Goal: Task Accomplishment & Management: Use online tool/utility

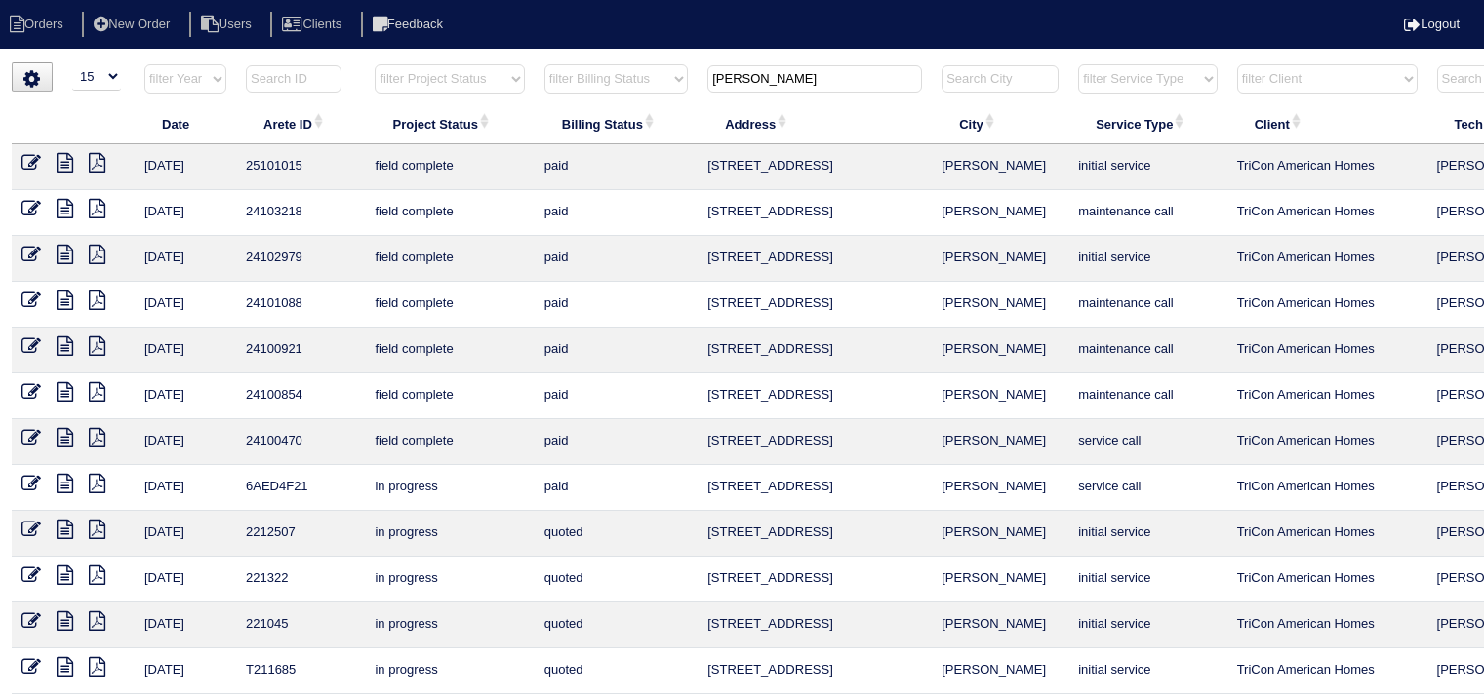
select select "15"
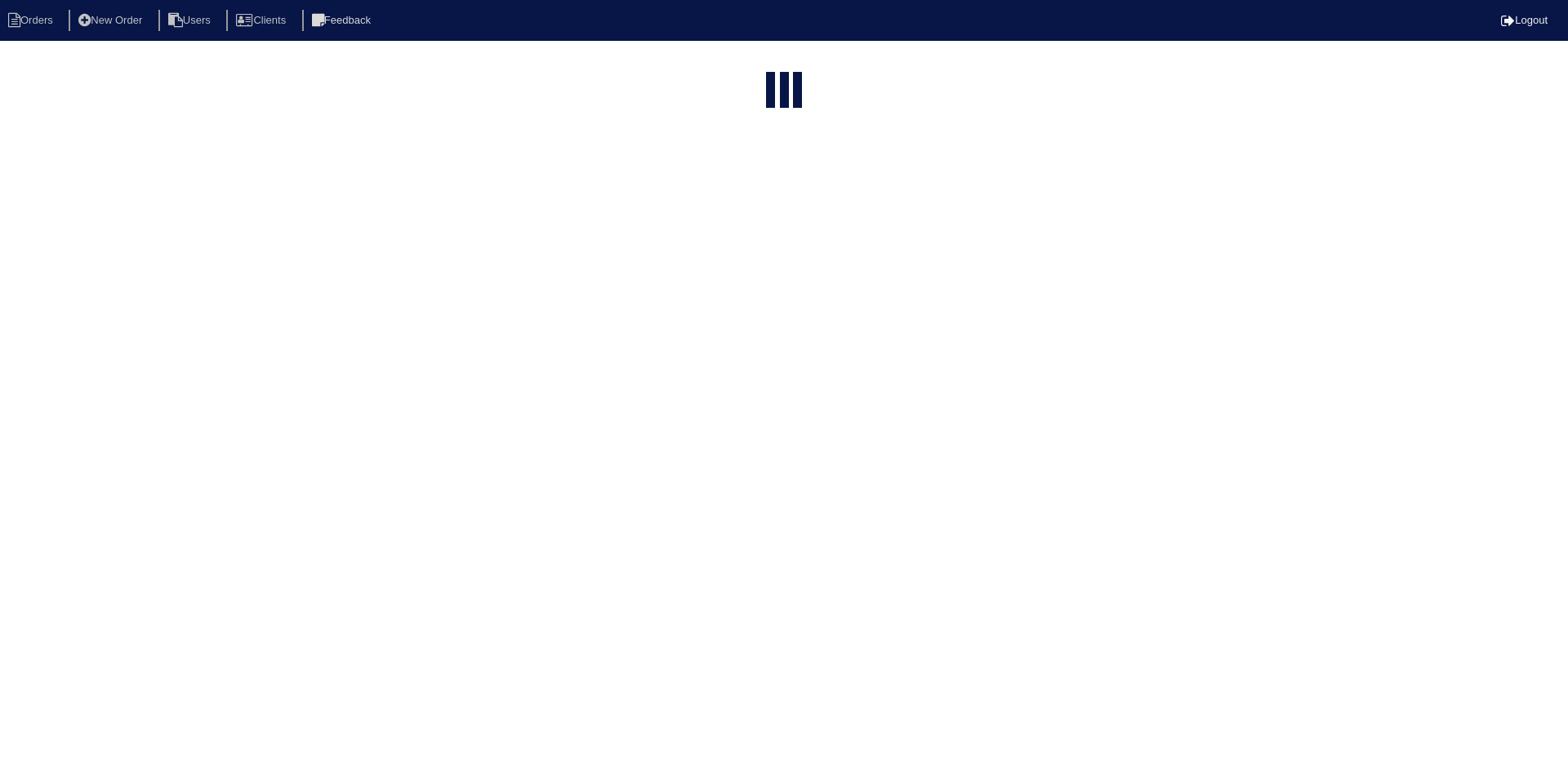
select select "15"
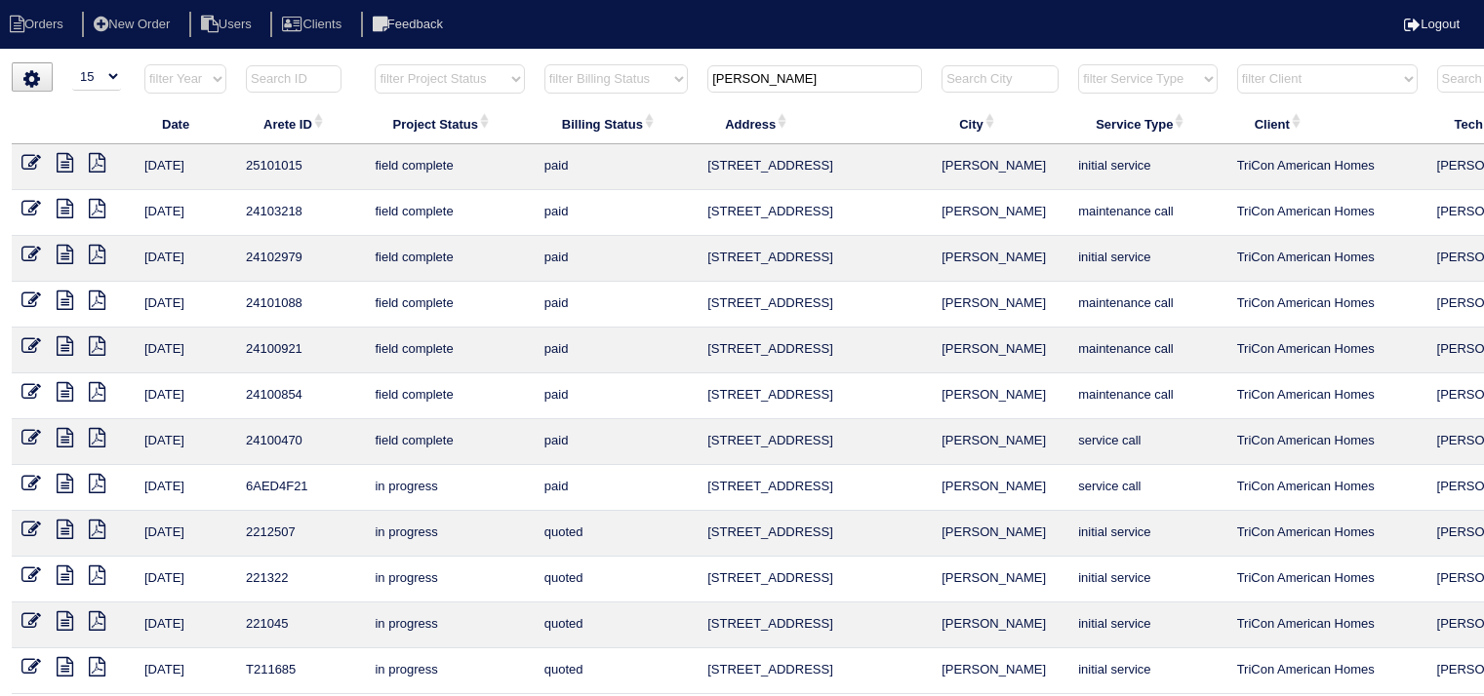
select select "15"
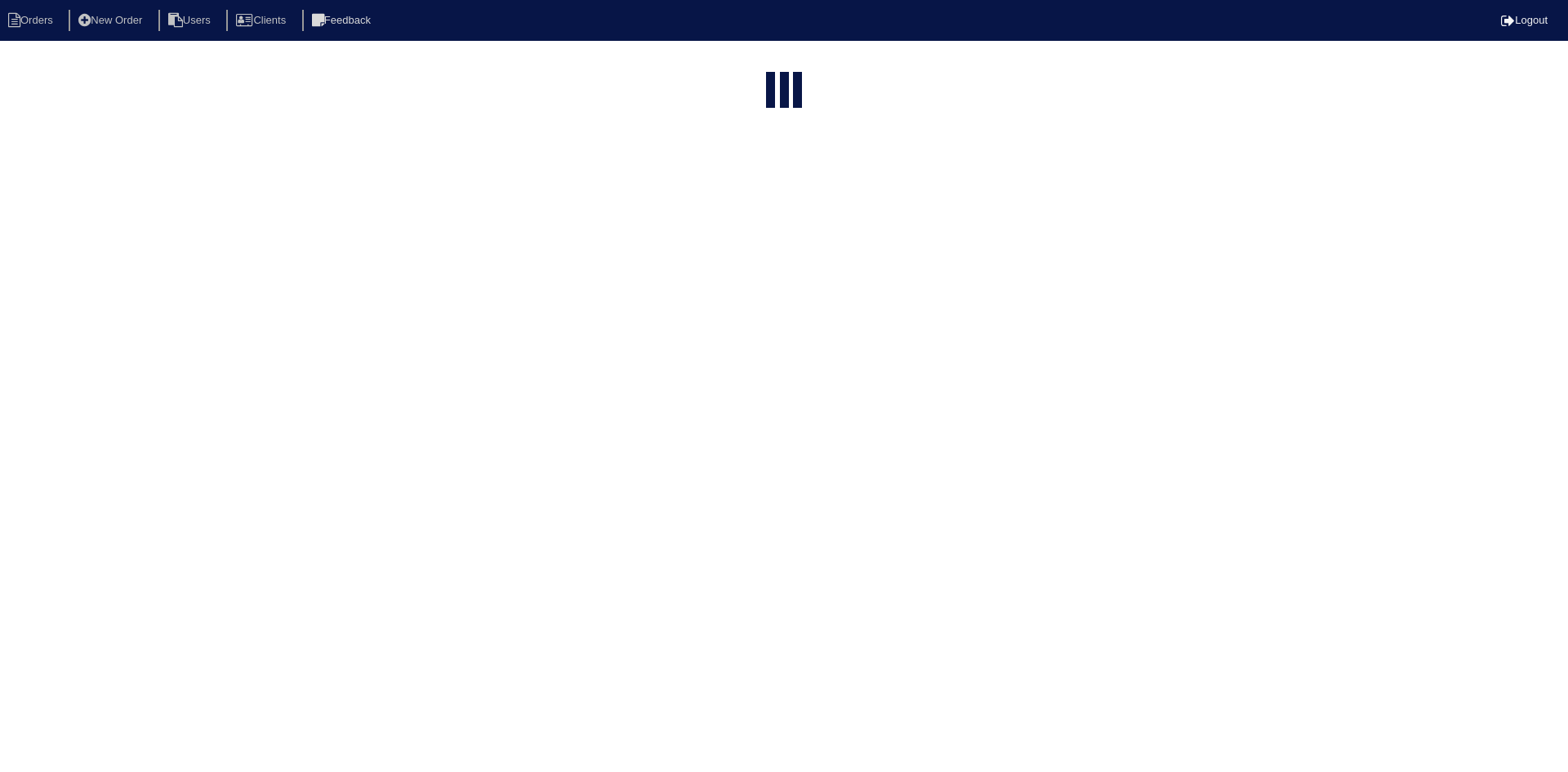
select select "15"
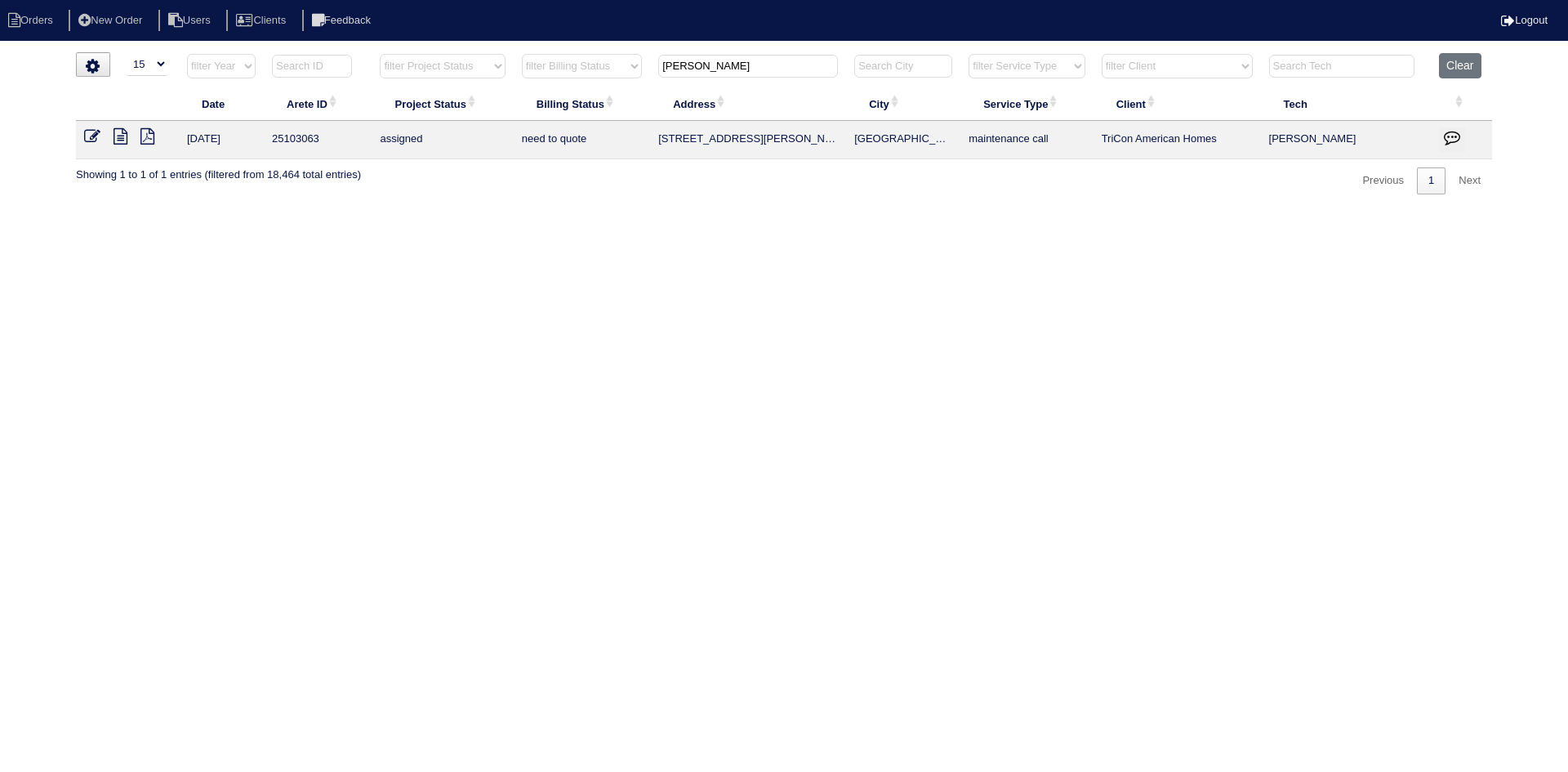
click at [758, 70] on input "[PERSON_NAME]" at bounding box center [748, 65] width 180 height 23
click at [760, 69] on input "[PERSON_NAME]" at bounding box center [748, 65] width 180 height 23
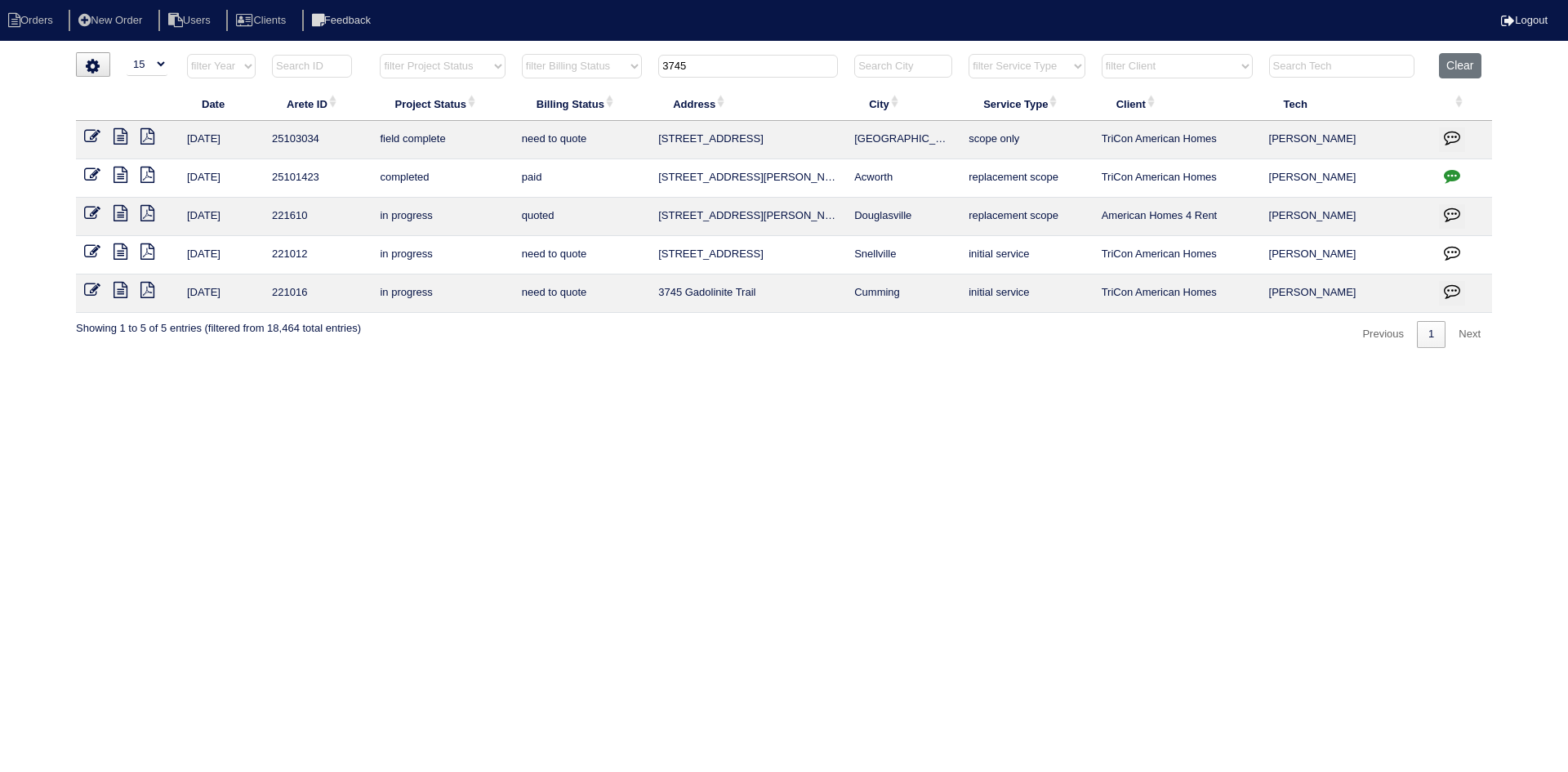
type input "3745"
click at [116, 134] on icon at bounding box center [121, 136] width 14 height 17
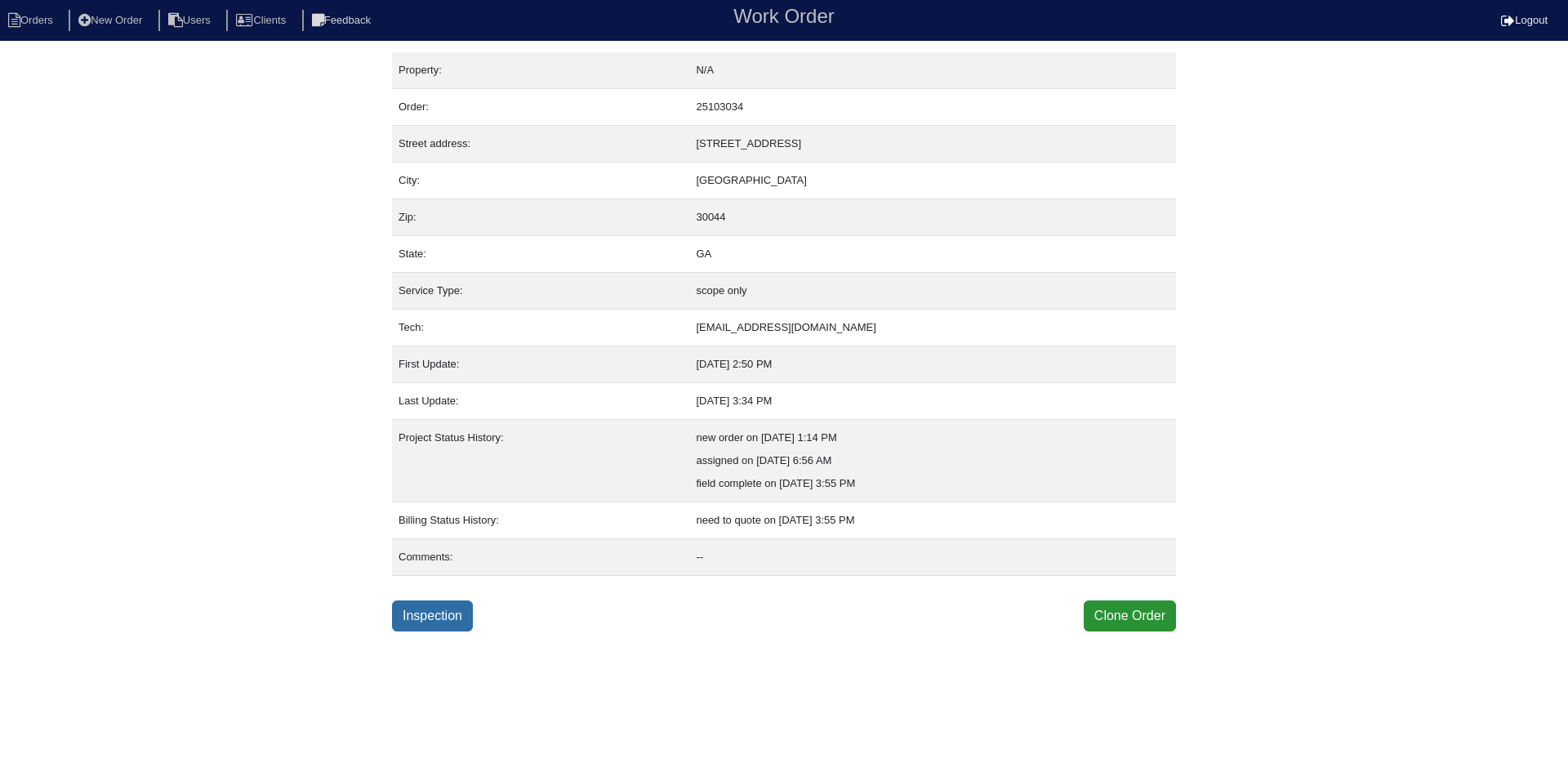
click at [442, 614] on link "Inspection" at bounding box center [432, 615] width 81 height 31
select select "0"
select select "Comfort Maker"
select select "0"
select select "3"
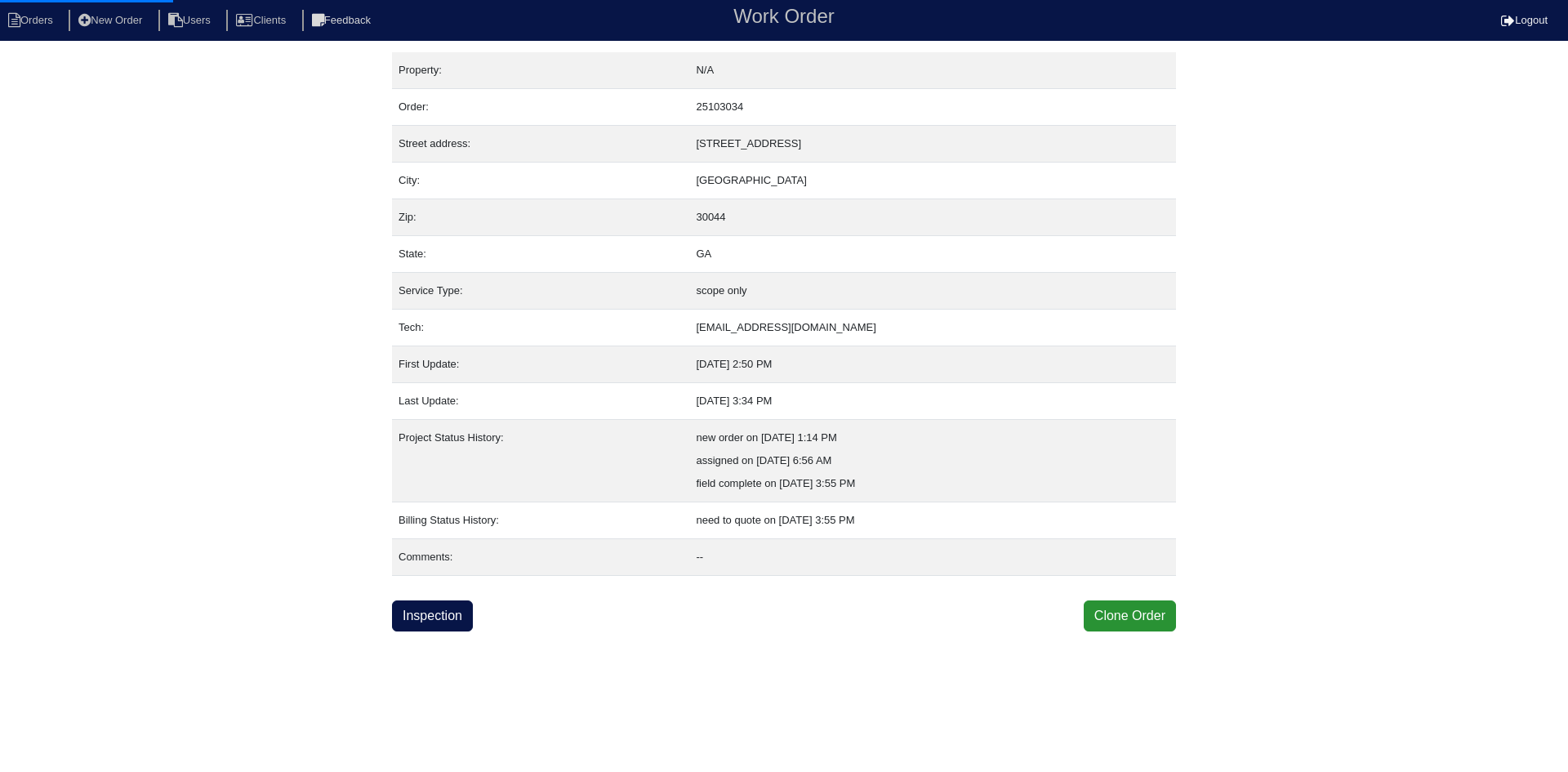
select select "0"
select select "2"
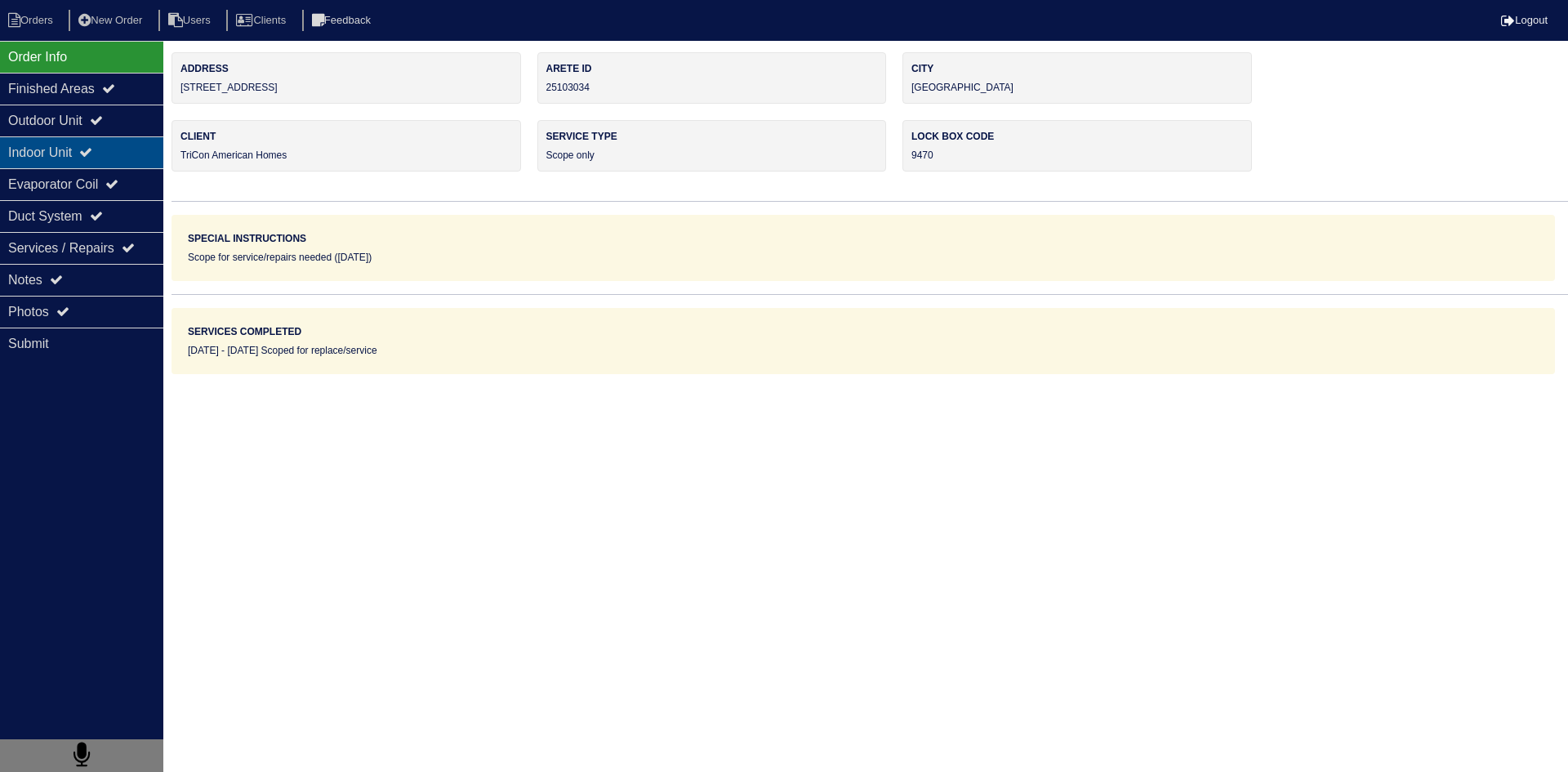
click at [47, 149] on div "Indoor Unit" at bounding box center [81, 152] width 163 height 32
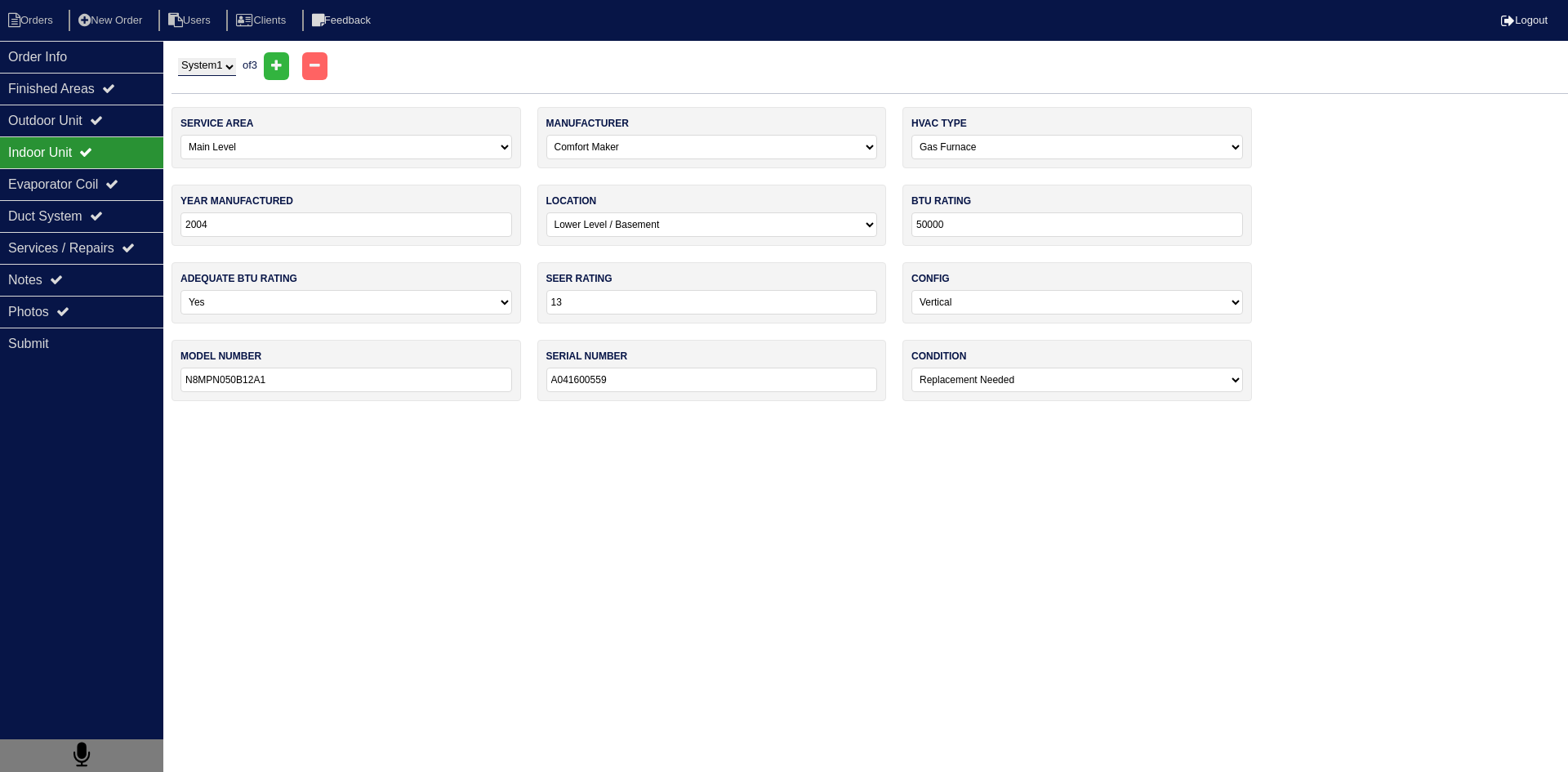
click at [226, 69] on select "System 1 System 2 System 3" at bounding box center [207, 66] width 58 height 18
select select "2"
click at [178, 58] on select "System 1 System 2 System 3" at bounding box center [207, 66] width 58 height 18
select select "1"
select select "Air Temp"
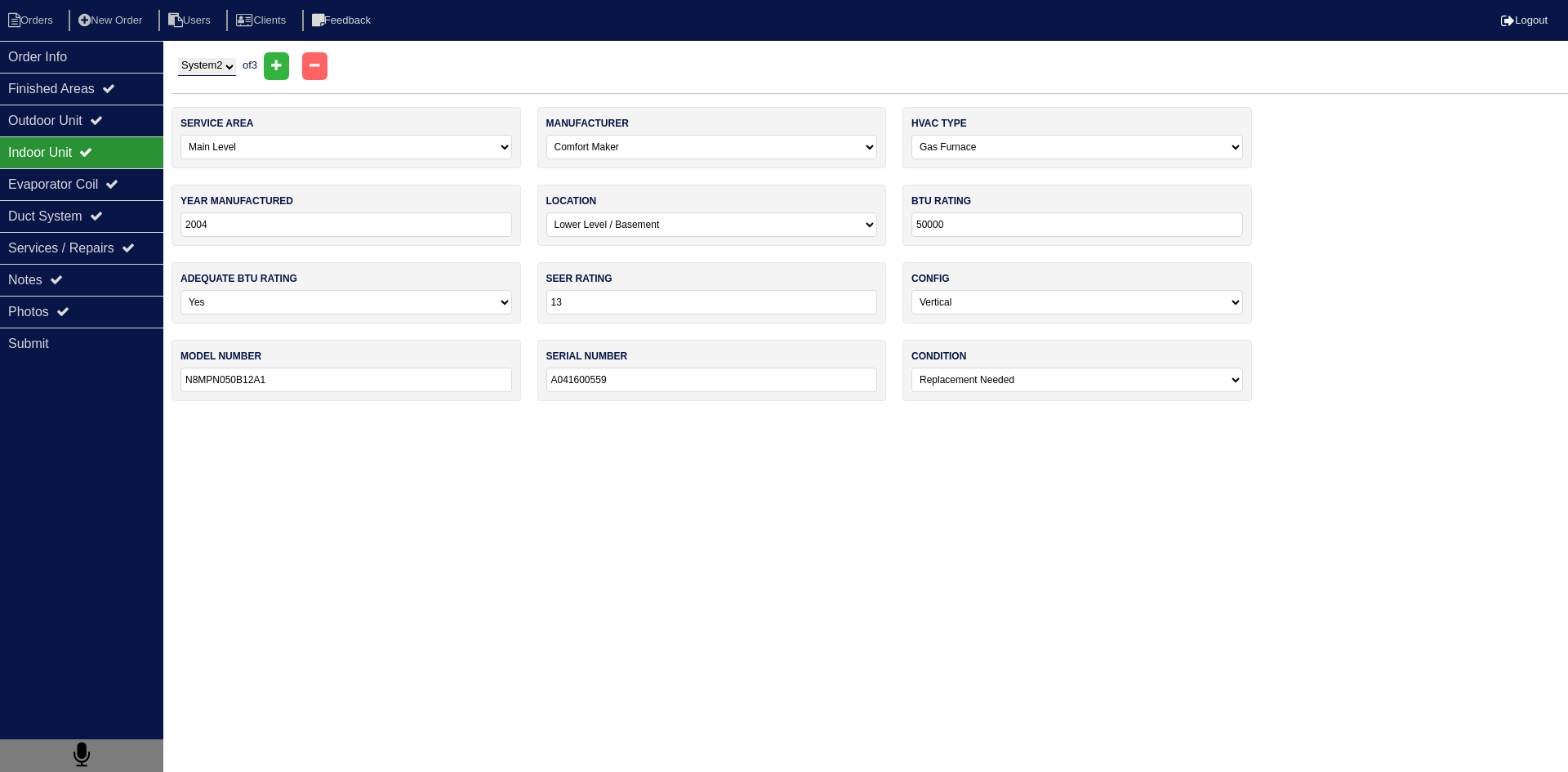
type input "2023"
type input "14"
select select "1"
type input "VSA3BE4M1SN24K"
type input "VSG2306027654"
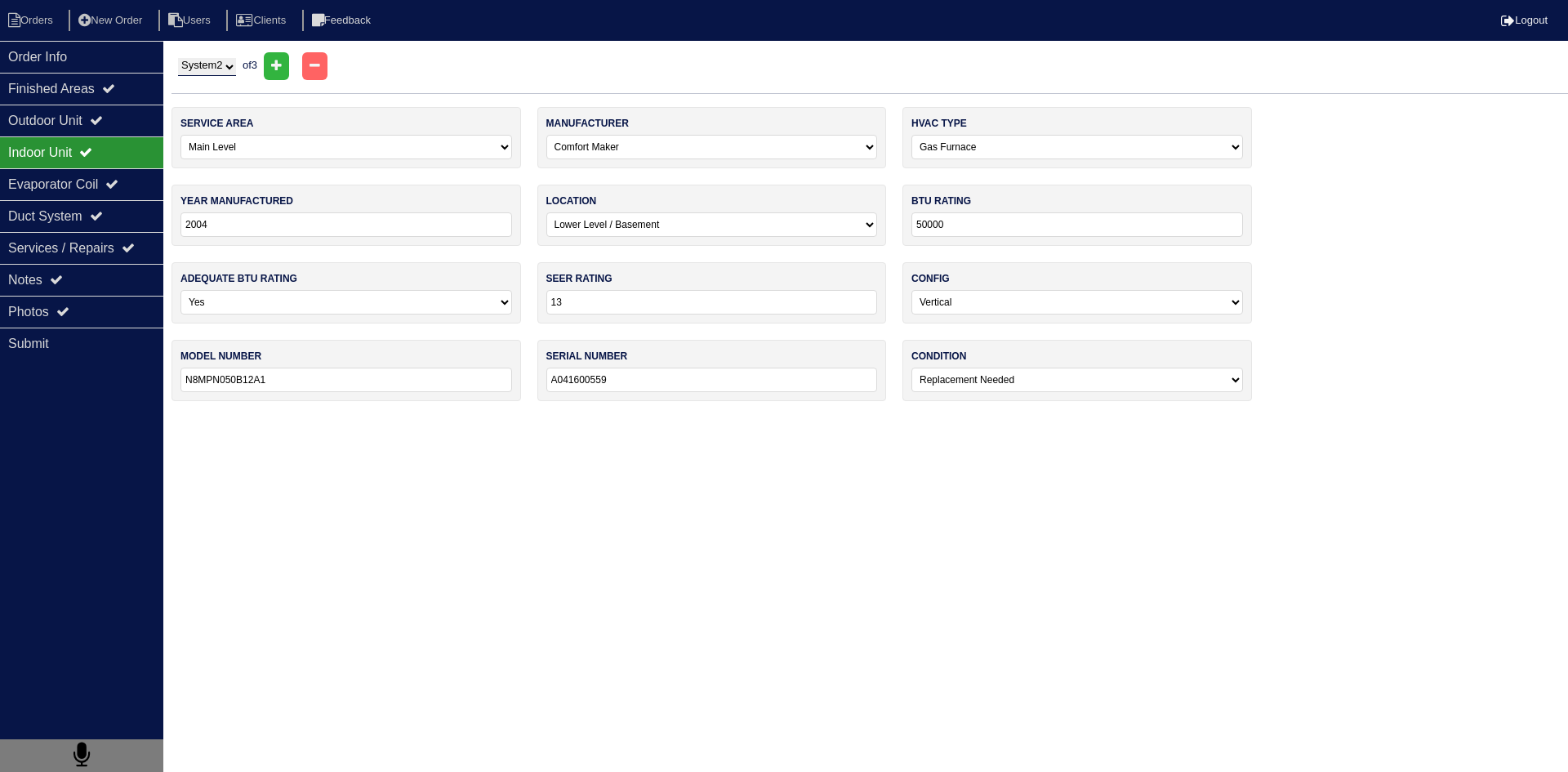
select select "0"
select select "1"
select select "Goodman"
type input "2023"
select select "0"
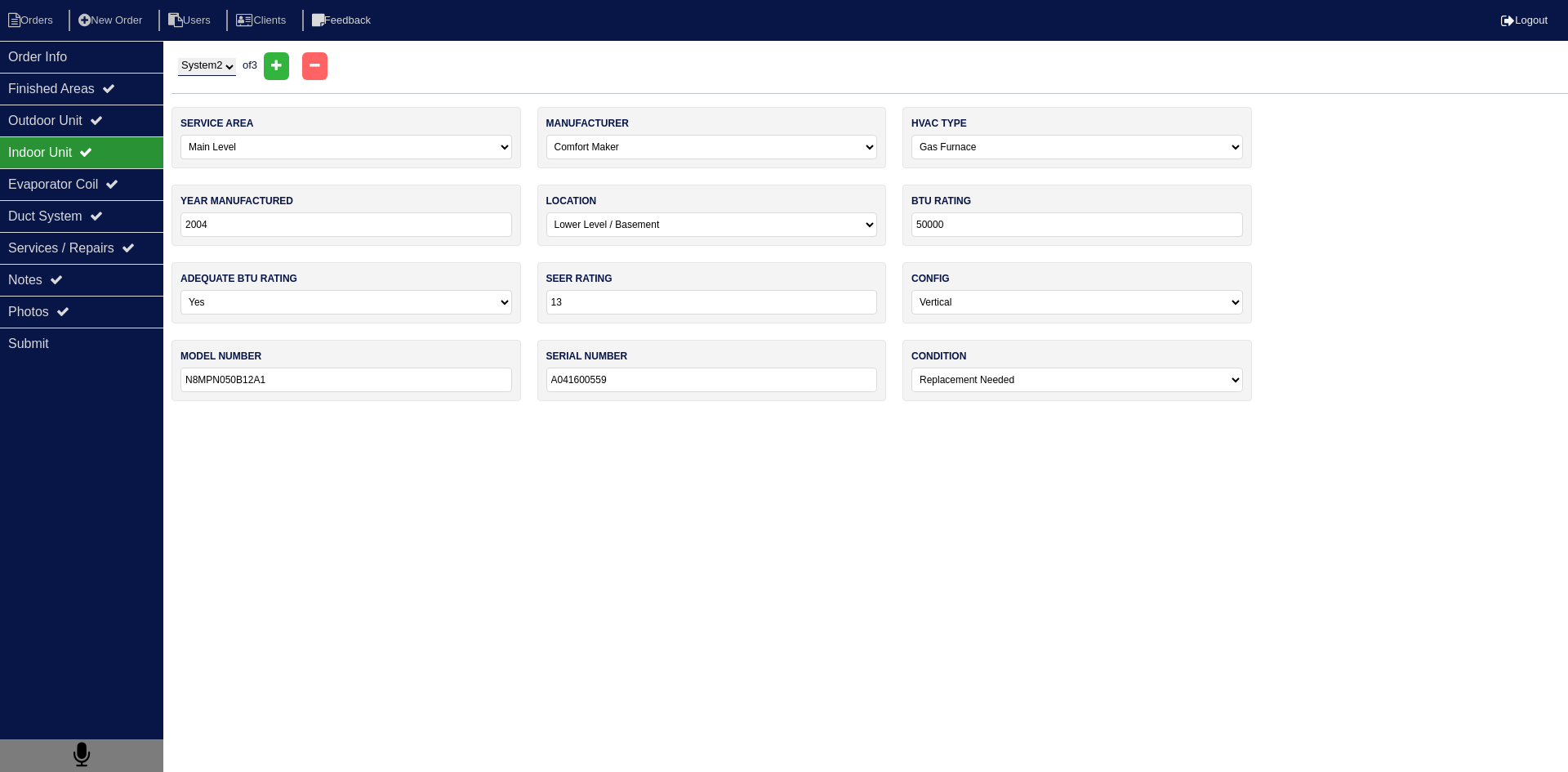
type input "52000"
type input "14"
type input "VG7SA-054C-T23AP"
type input "VGG2301006557"
select select "0"
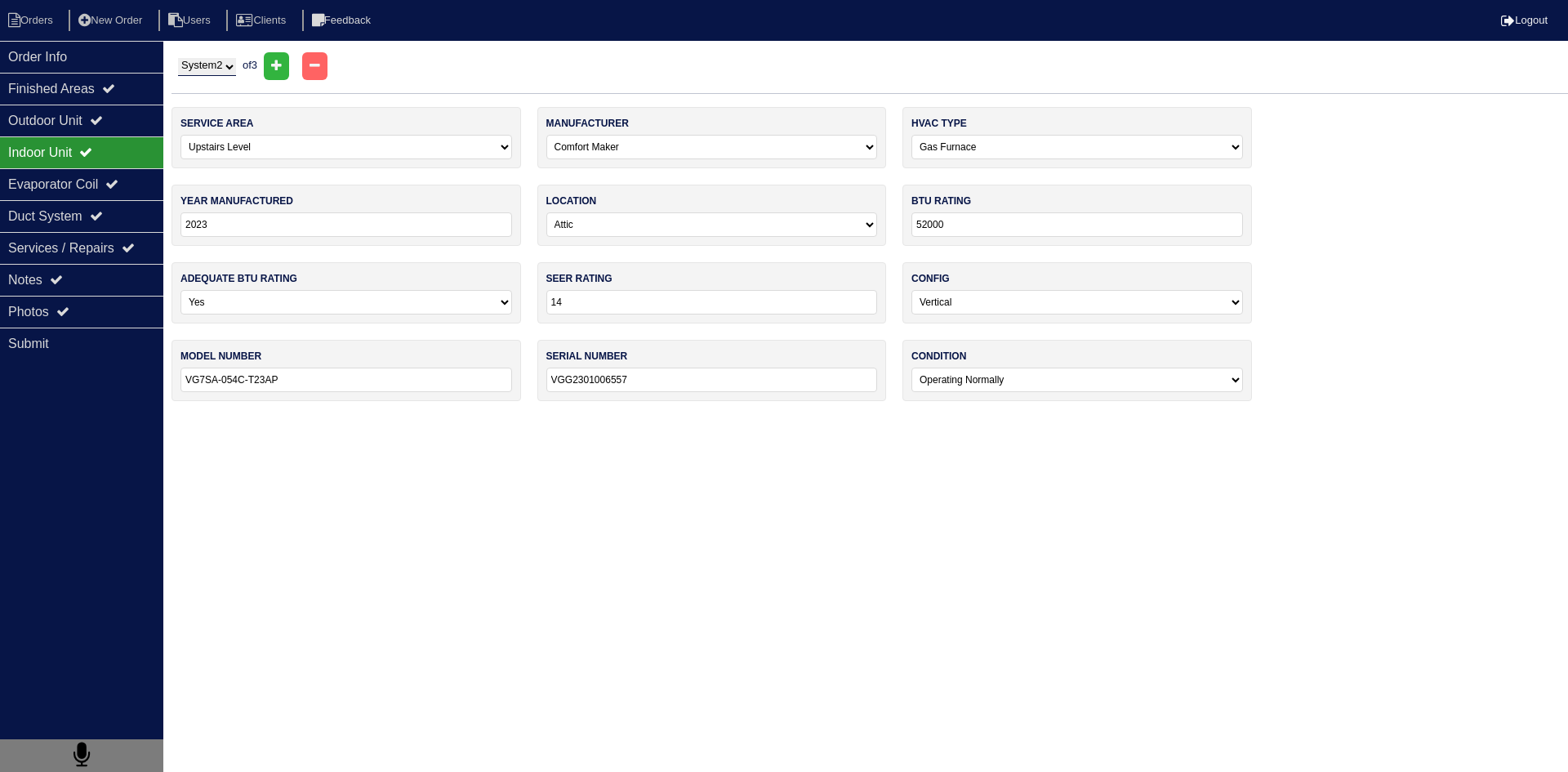
click at [218, 66] on select "System 1 System 2 System 3" at bounding box center [207, 66] width 58 height 18
click at [78, 115] on div "Outdoor Unit" at bounding box center [81, 121] width 163 height 32
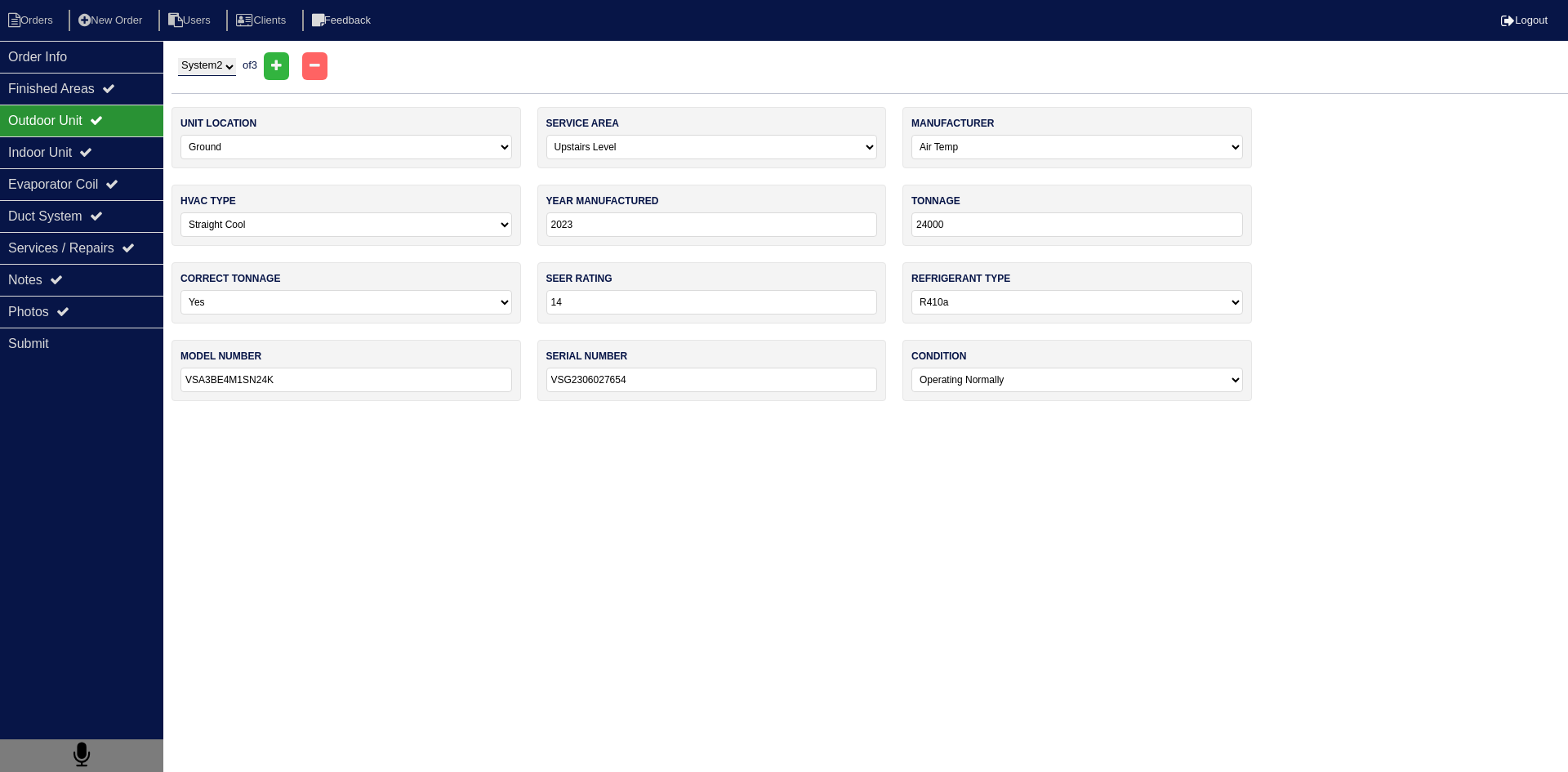
click at [236, 65] on select "System 1 System 2 System 3" at bounding box center [207, 66] width 58 height 18
select select "3"
click at [178, 58] on select "System 1 System 2 System 3" at bounding box center [207, 66] width 58 height 18
select select "2"
select select "Other"
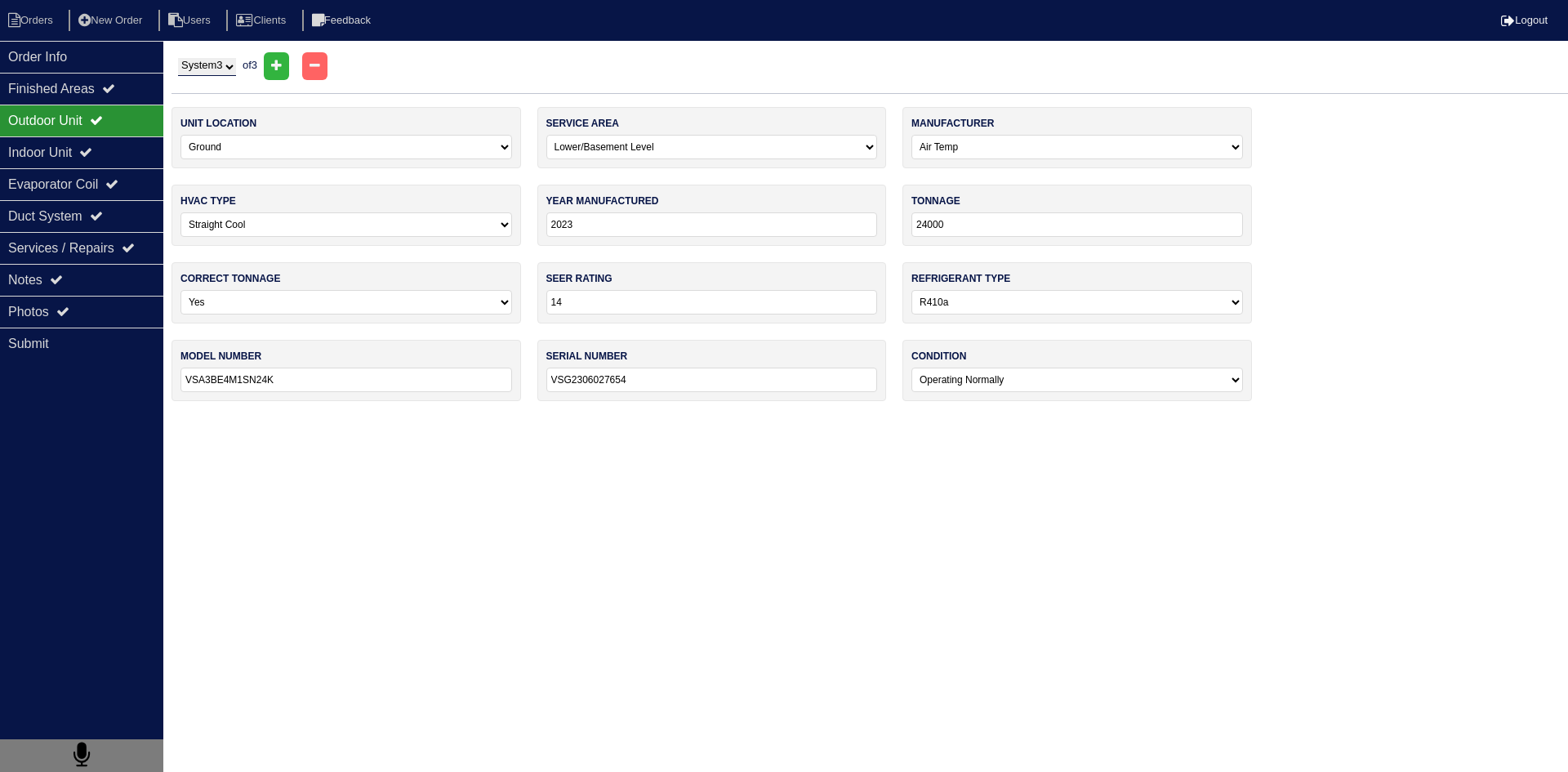
select select "1"
type input "2019"
type input "MHP15024A-1"
type input "1920B30093"
select select "1"
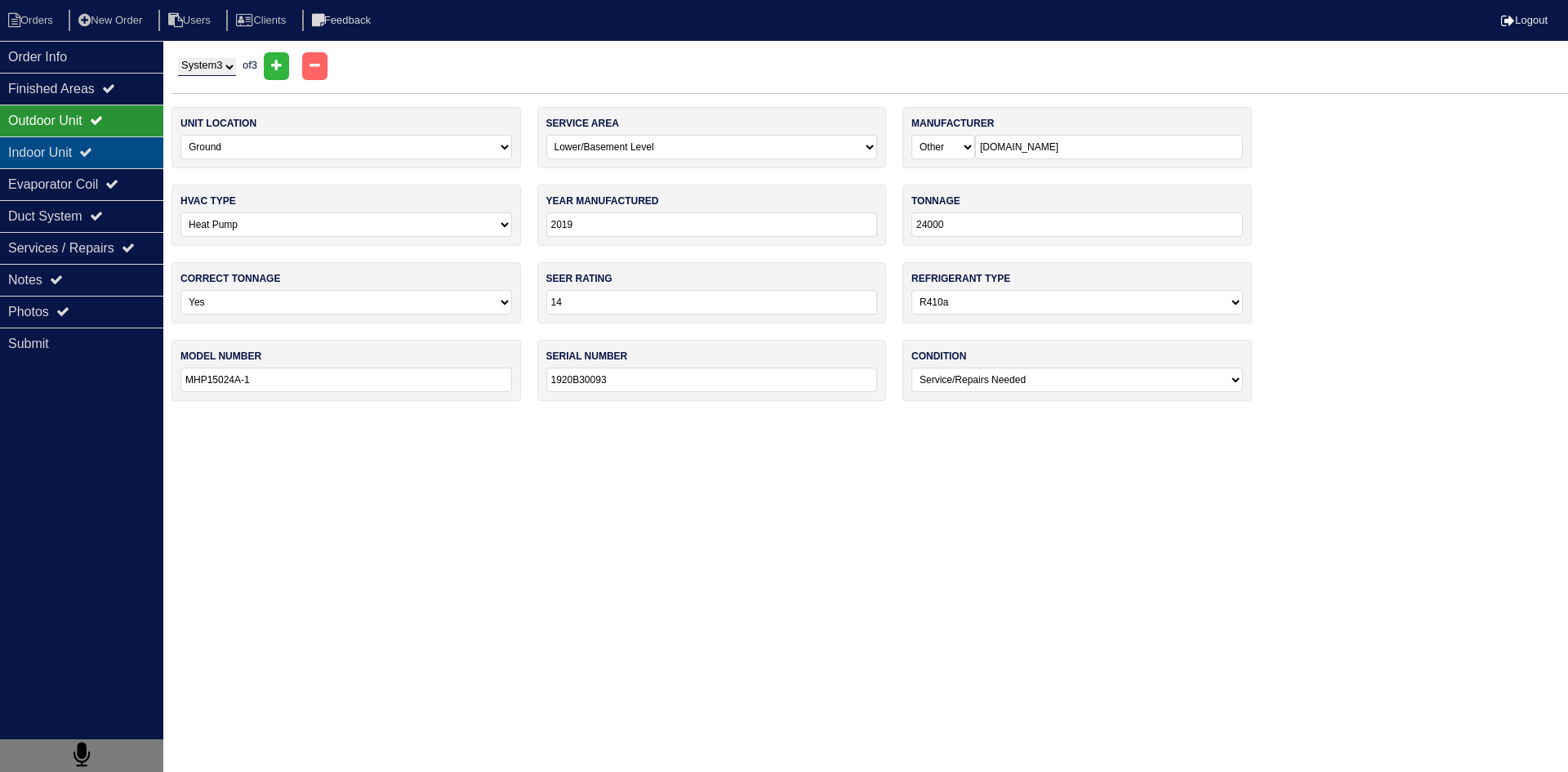
click at [64, 157] on div "Indoor Unit" at bounding box center [81, 152] width 163 height 32
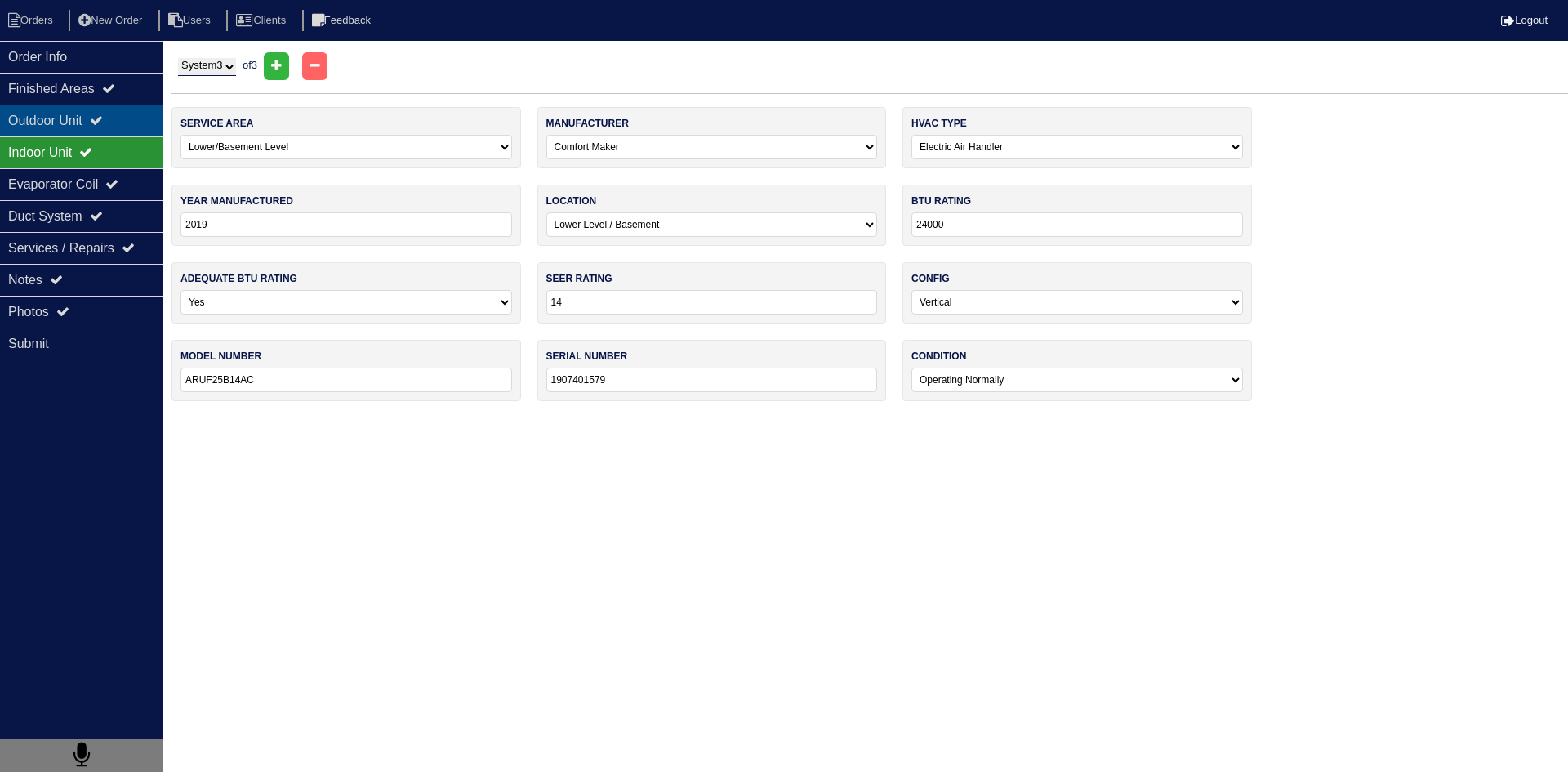
click at [54, 118] on div "Outdoor Unit" at bounding box center [81, 121] width 163 height 32
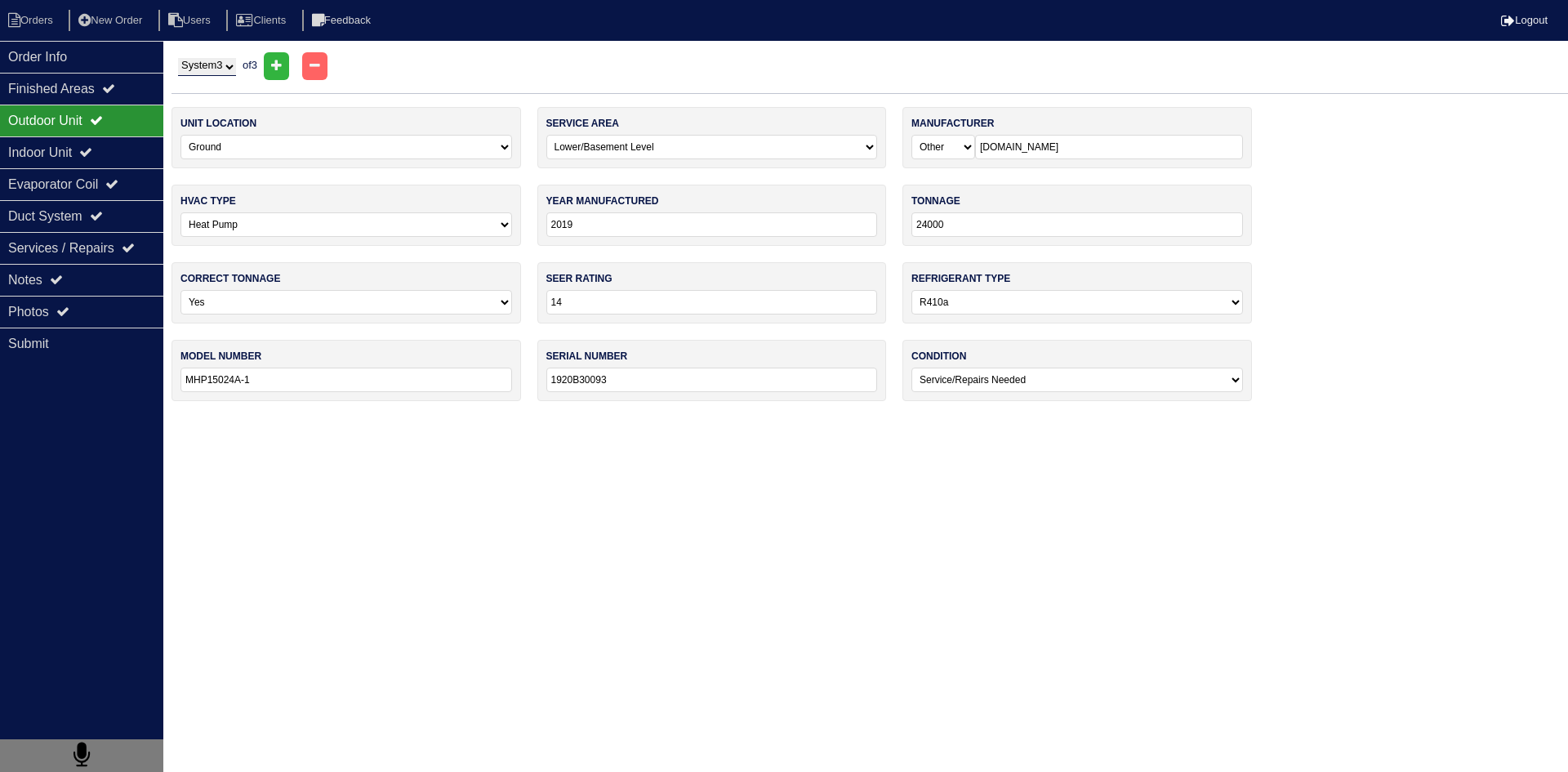
click at [236, 70] on select "System 1 System 2 System 3" at bounding box center [207, 66] width 58 height 18
select select "1"
click at [178, 58] on select "System 1 System 2 System 3" at bounding box center [207, 66] width 58 height 18
select select "0"
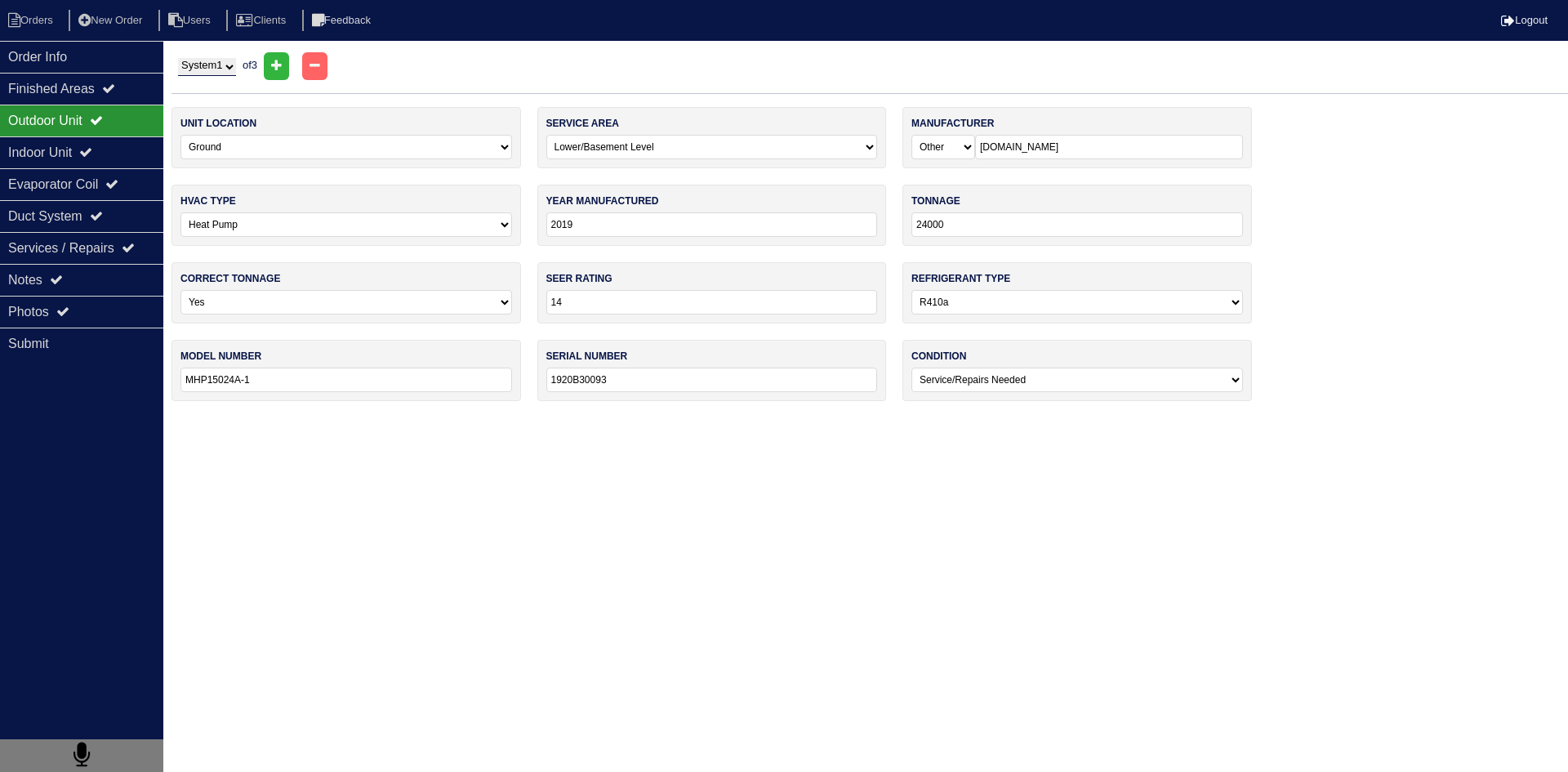
type input "19"
type input "13"
select select "0"
type input "NAGV24AK"
type input "E8420490…"
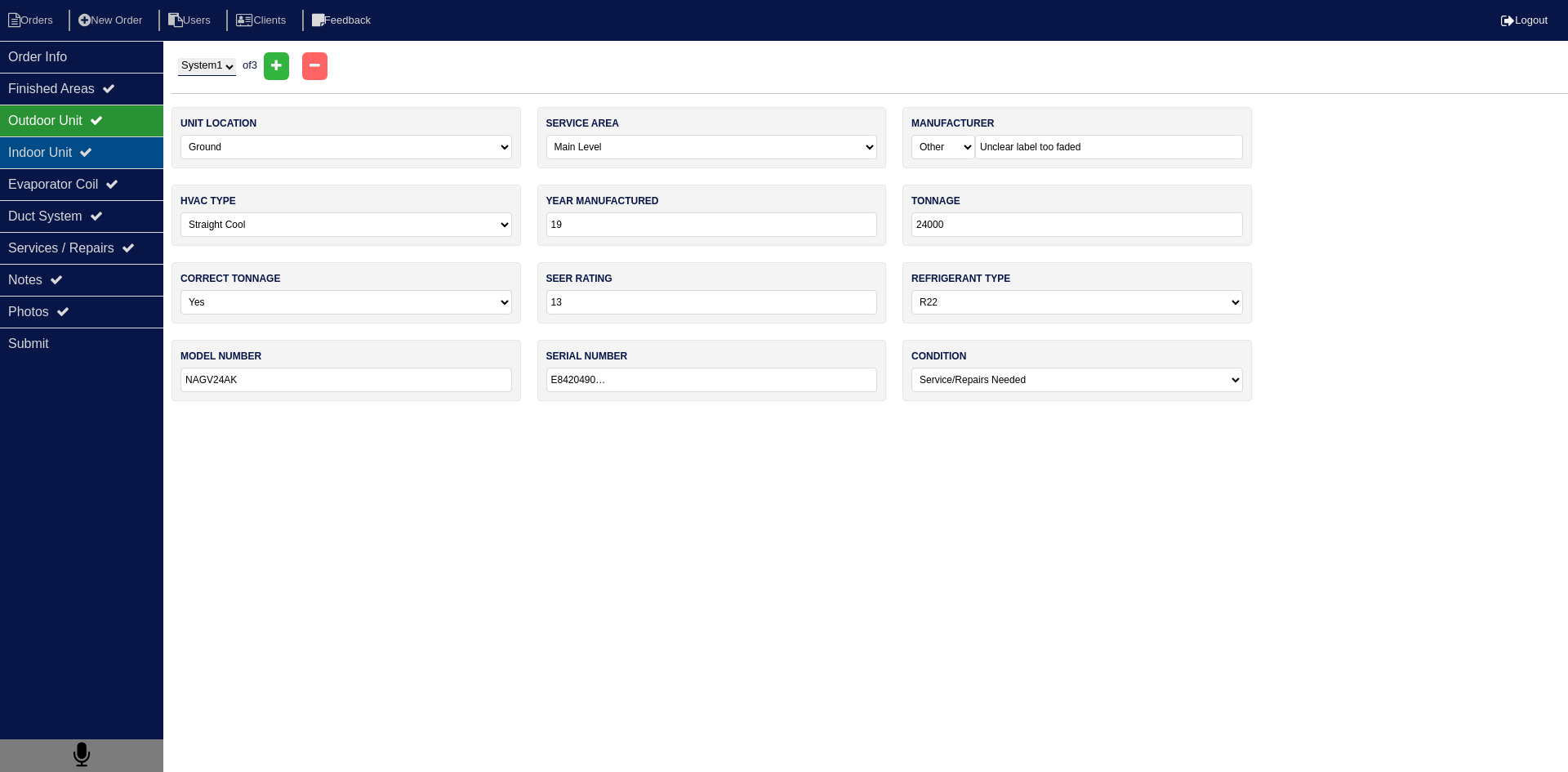
click at [61, 157] on div "Indoor Unit" at bounding box center [81, 152] width 163 height 32
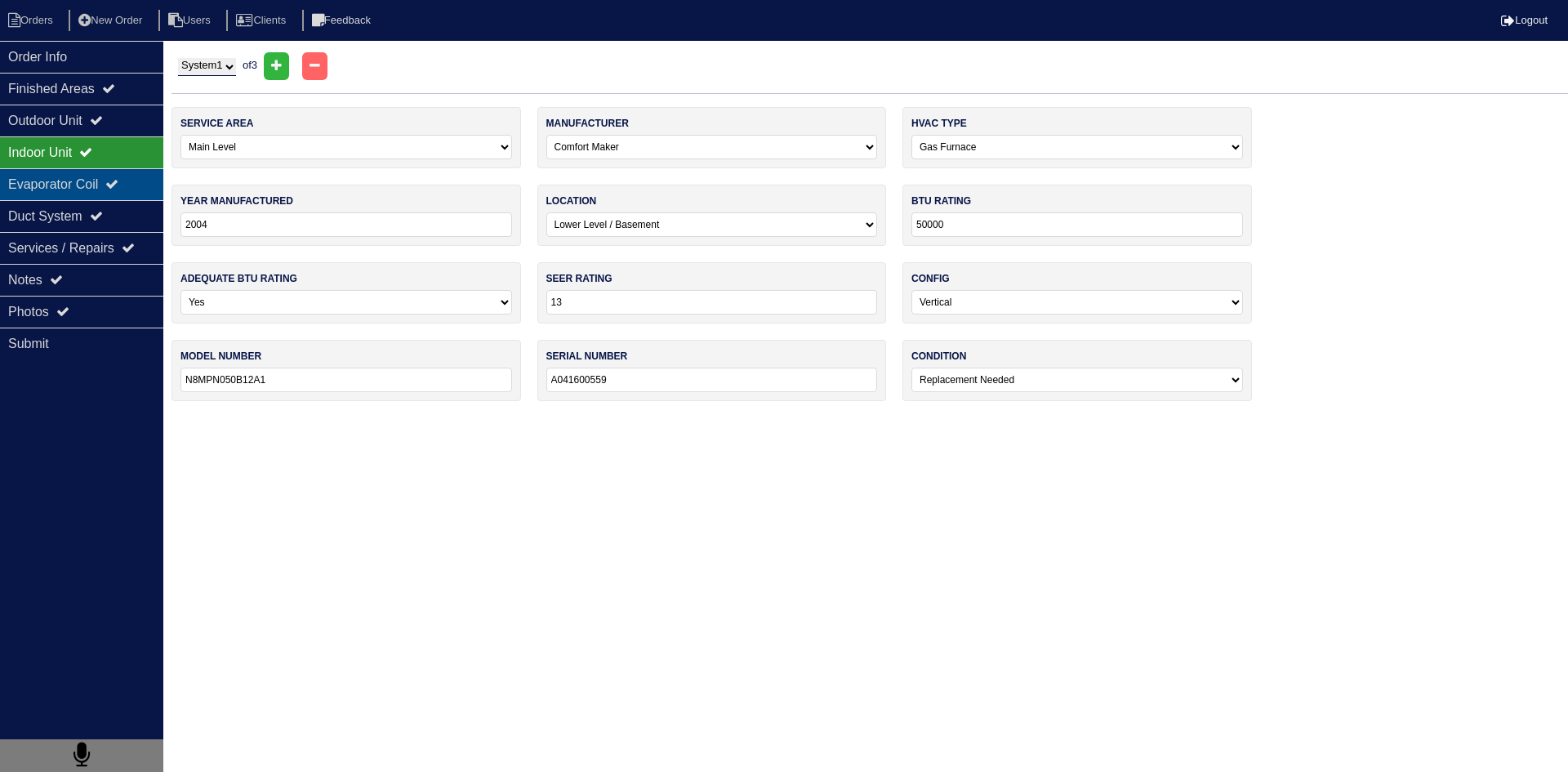
click at [45, 188] on div "Evaporator Coil" at bounding box center [81, 184] width 163 height 32
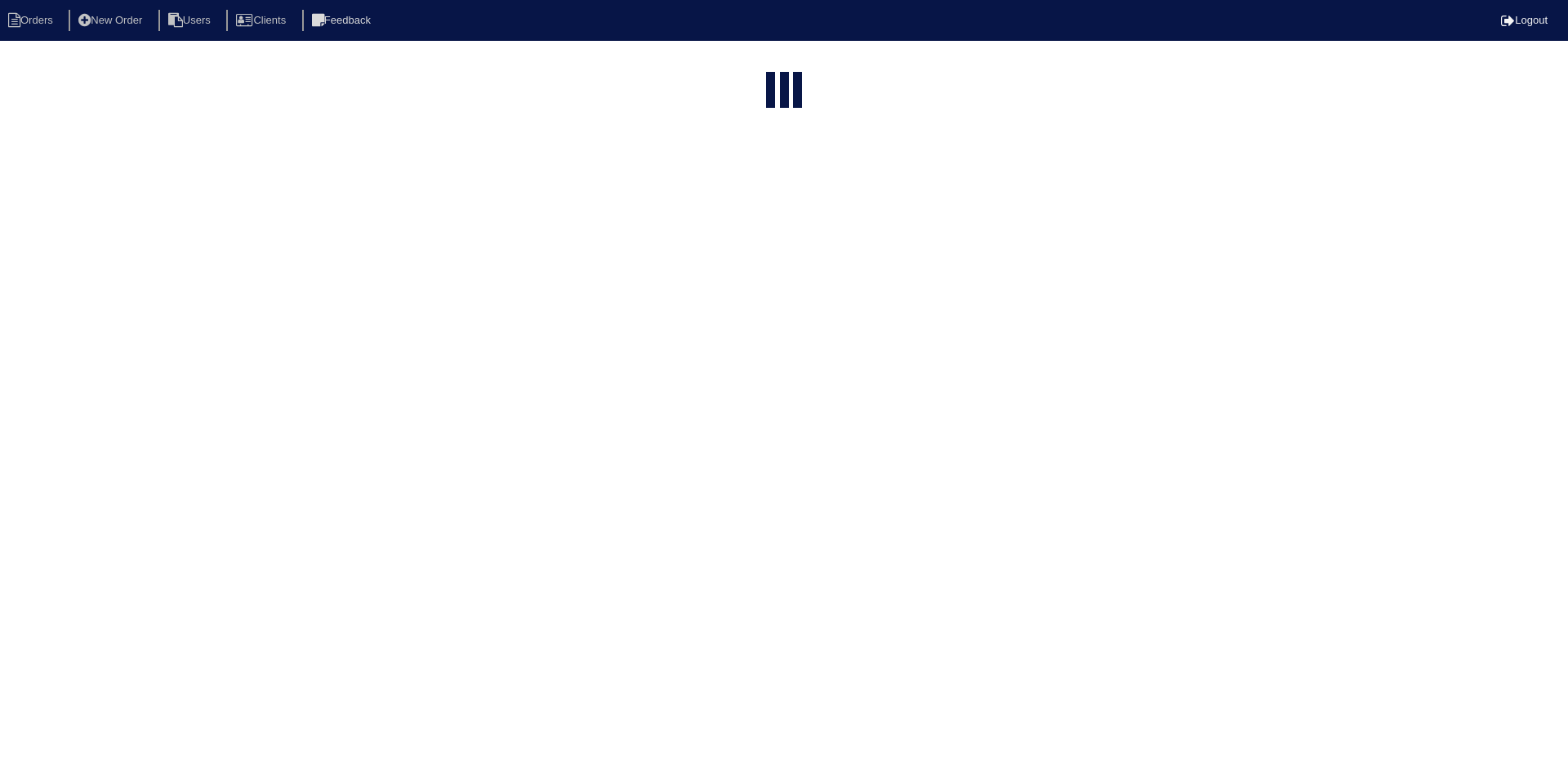
select select "15"
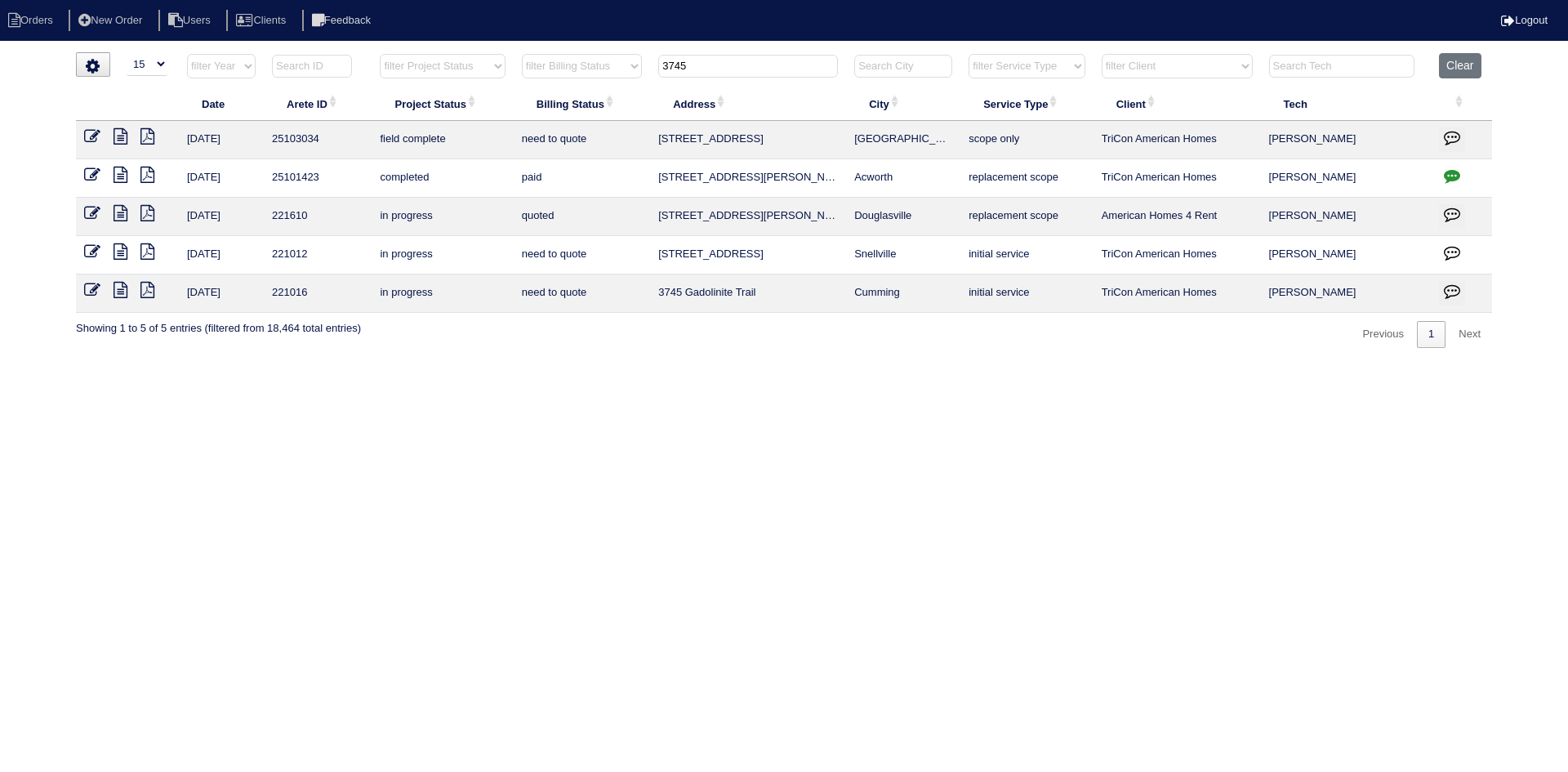
click at [756, 69] on input "3745" at bounding box center [748, 65] width 180 height 23
click at [757, 69] on input "3745" at bounding box center [748, 65] width 180 height 23
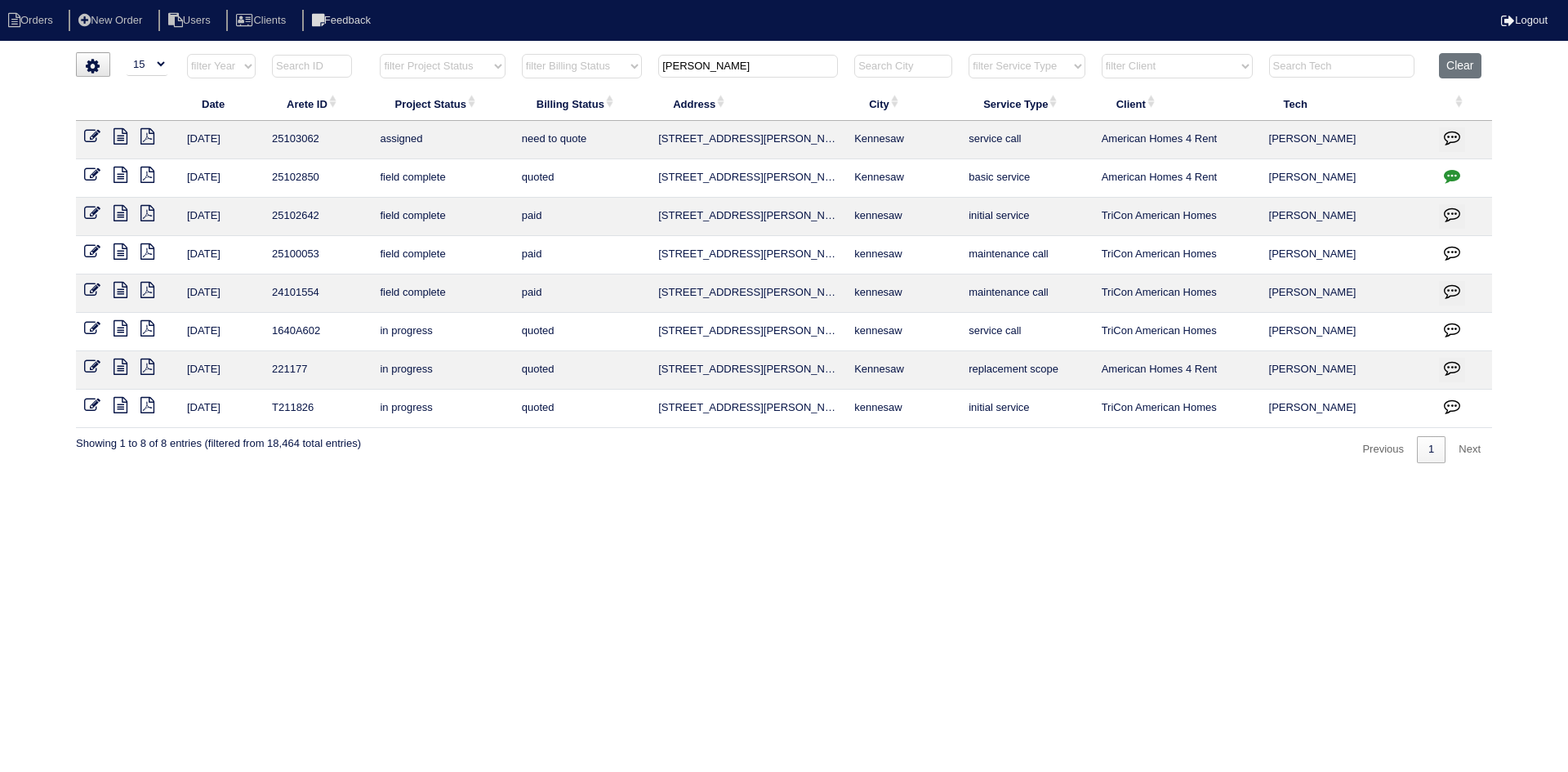
type input "darter"
click at [120, 141] on icon at bounding box center [121, 136] width 14 height 17
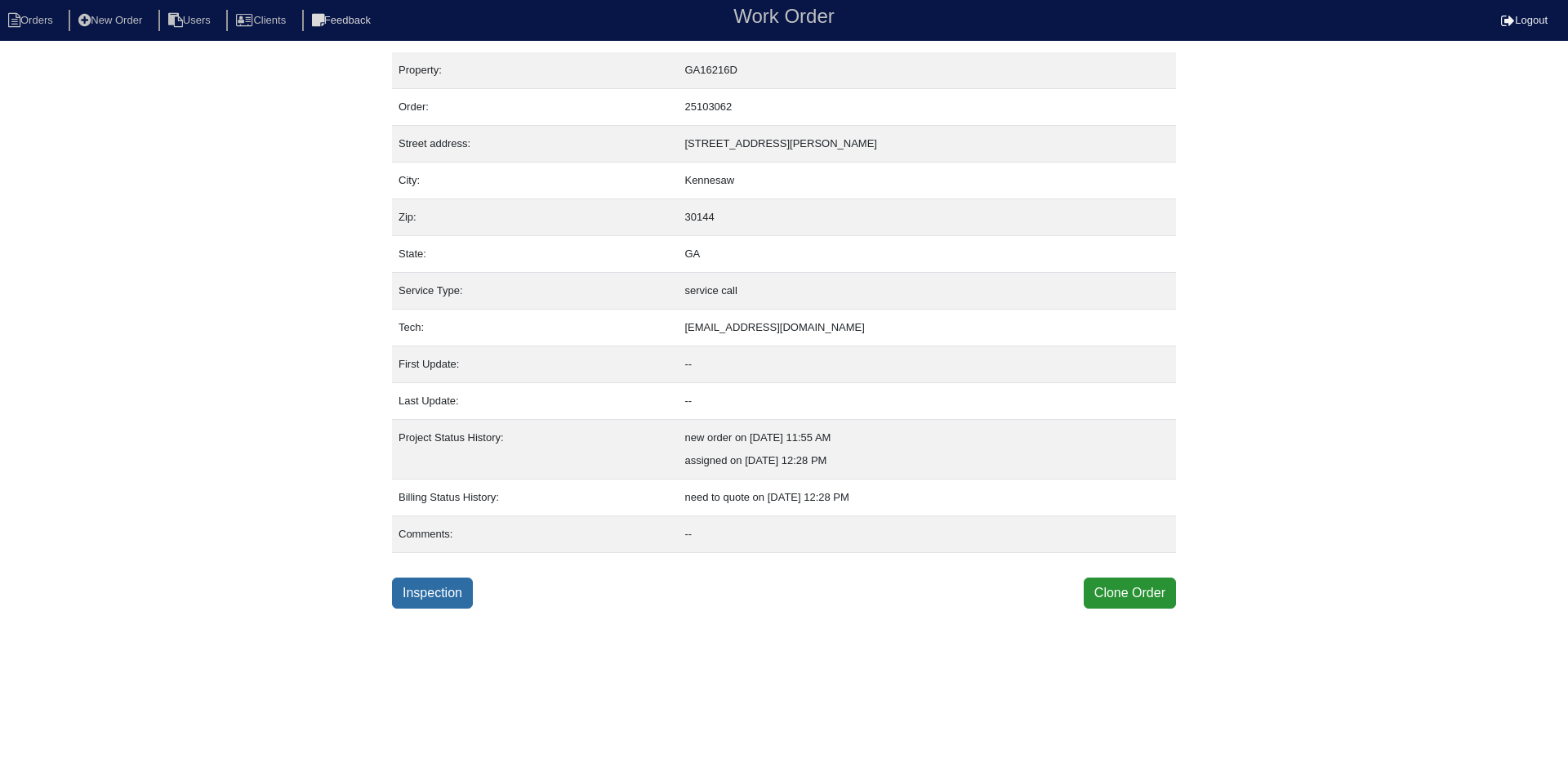
click at [443, 591] on link "Inspection" at bounding box center [432, 593] width 81 height 31
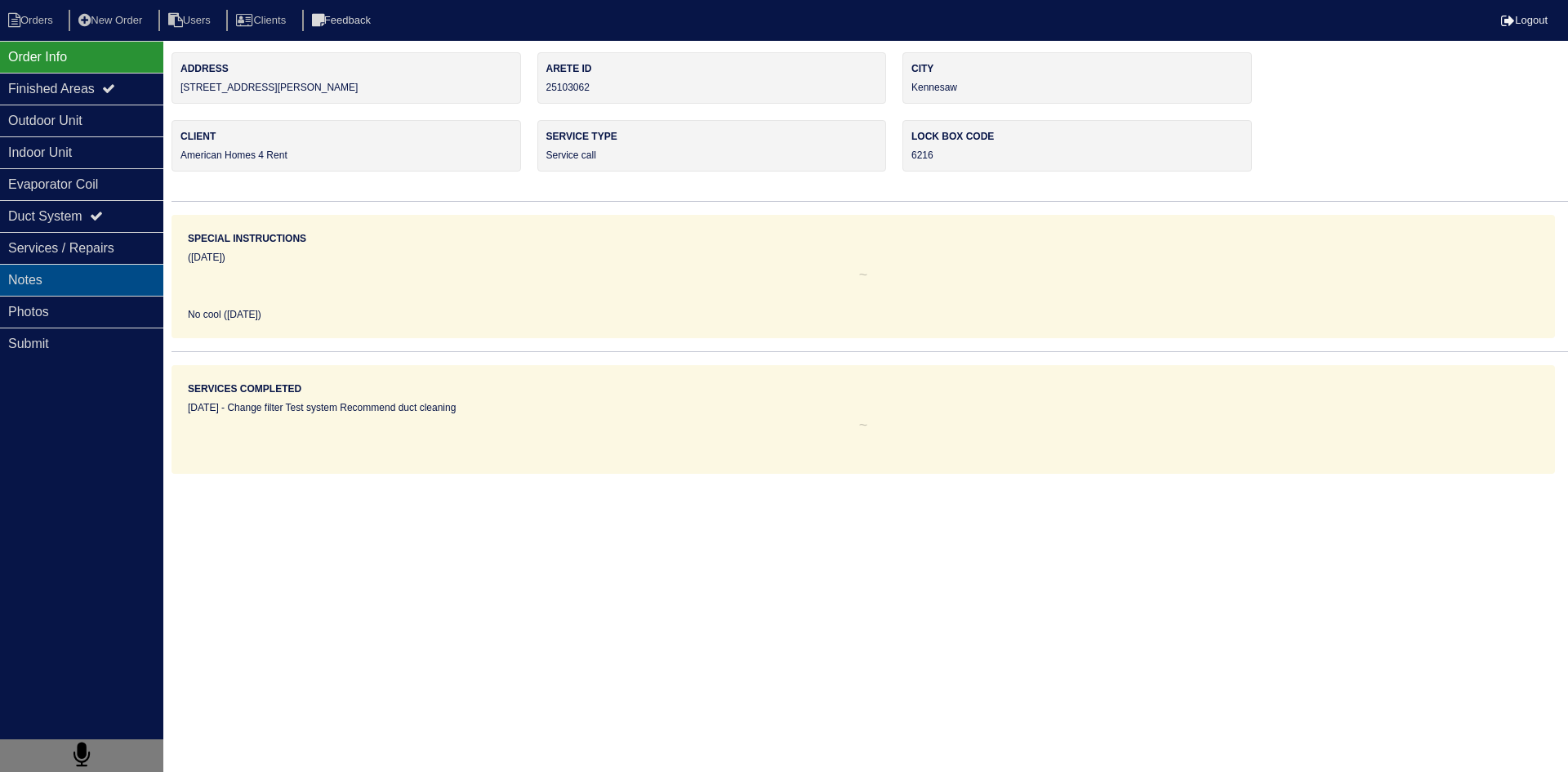
click at [62, 286] on div "Notes" at bounding box center [81, 280] width 163 height 32
